Goal: Transaction & Acquisition: Obtain resource

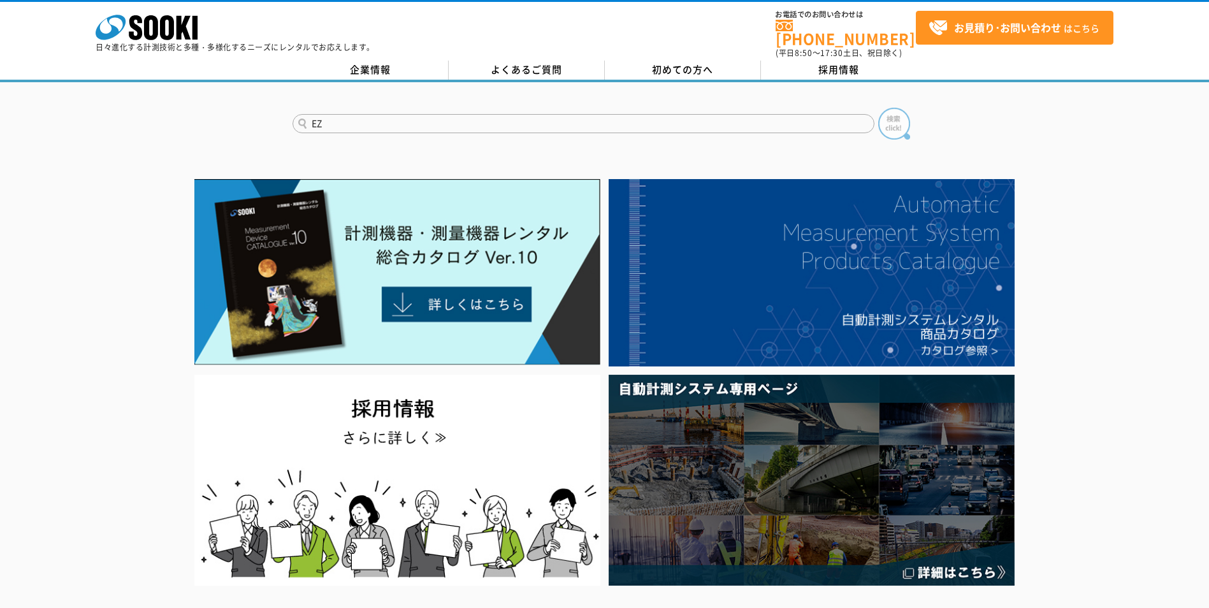
type input "EZ"
click at [895, 119] on img at bounding box center [894, 124] width 32 height 32
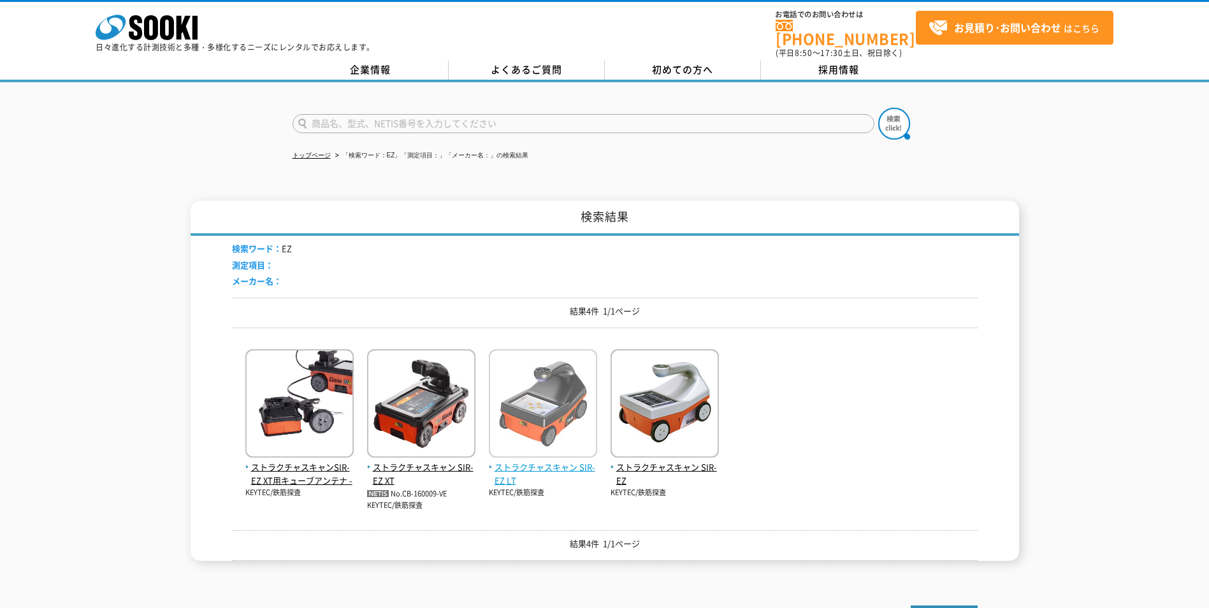
click at [535, 461] on span "ストラクチャスキャン SIR-EZ LT" at bounding box center [543, 474] width 108 height 27
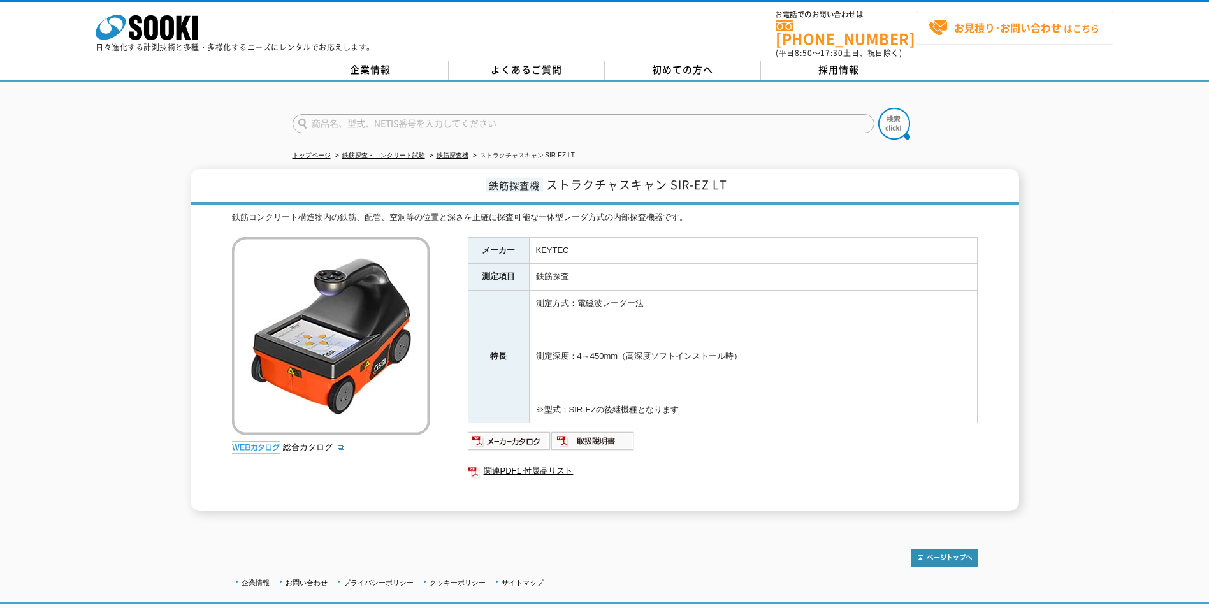
click at [1017, 38] on link "お見積り･お問い合わせ はこちら" at bounding box center [1015, 28] width 198 height 34
click at [134, 472] on div "鉄筋探査機 ストラクチャスキャン SIR-EZ LT 鉄筋コンクリート構造物内の鉄筋、配管、空洞等の位置と深さを正確に探査可能な一体型レーダ方式の内部探査機器…" at bounding box center [604, 340] width 1209 height 342
